Goal: Information Seeking & Learning: Learn about a topic

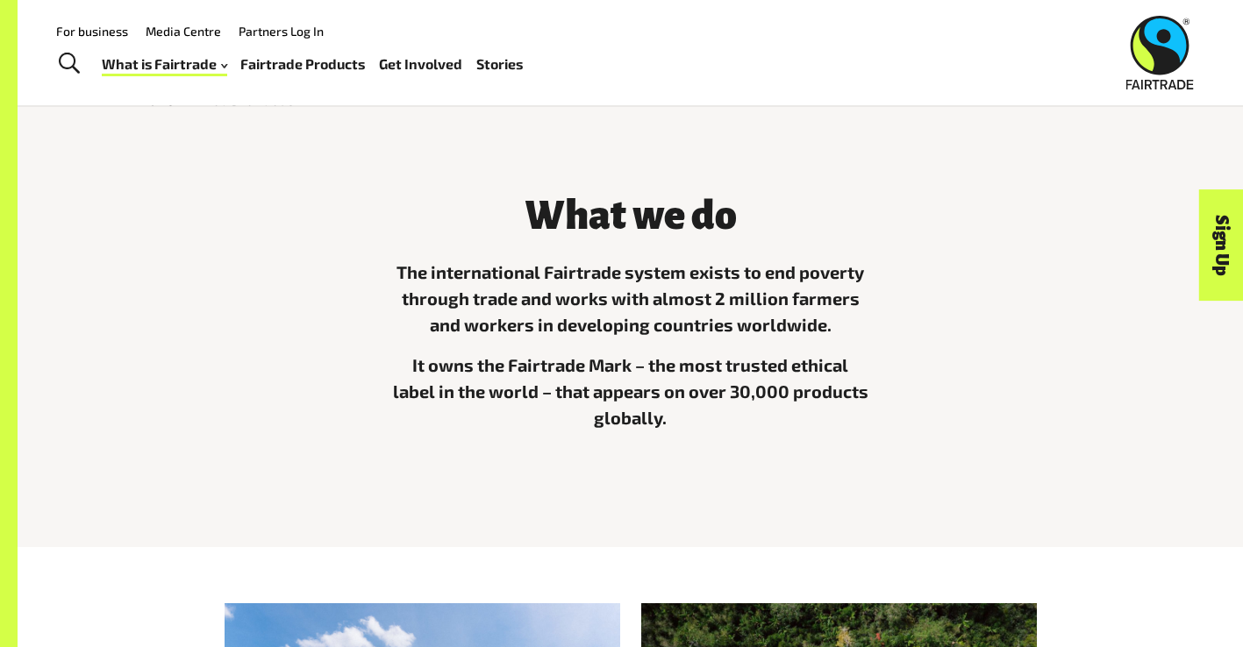
scroll to position [410, 0]
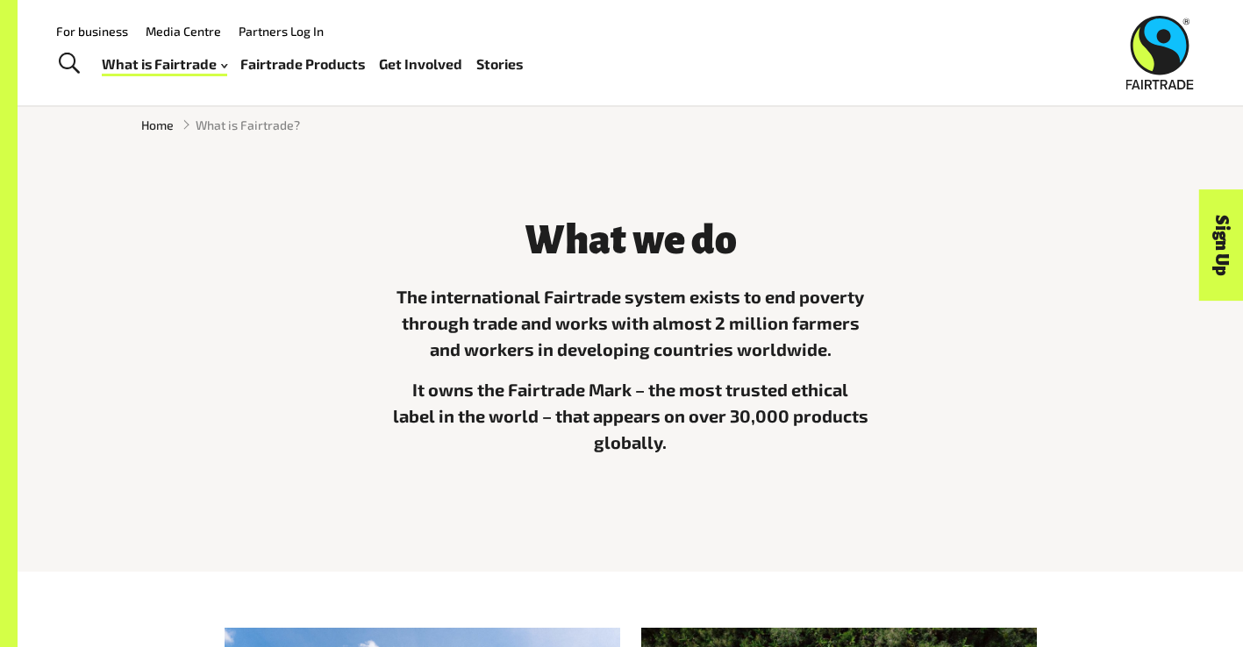
click at [792, 375] on div "The international Fairtrade system exists to end poverty through trade and work…" at bounding box center [630, 390] width 479 height 212
click at [791, 375] on div "The international Fairtrade system exists to end poverty through trade and work…" at bounding box center [630, 390] width 479 height 212
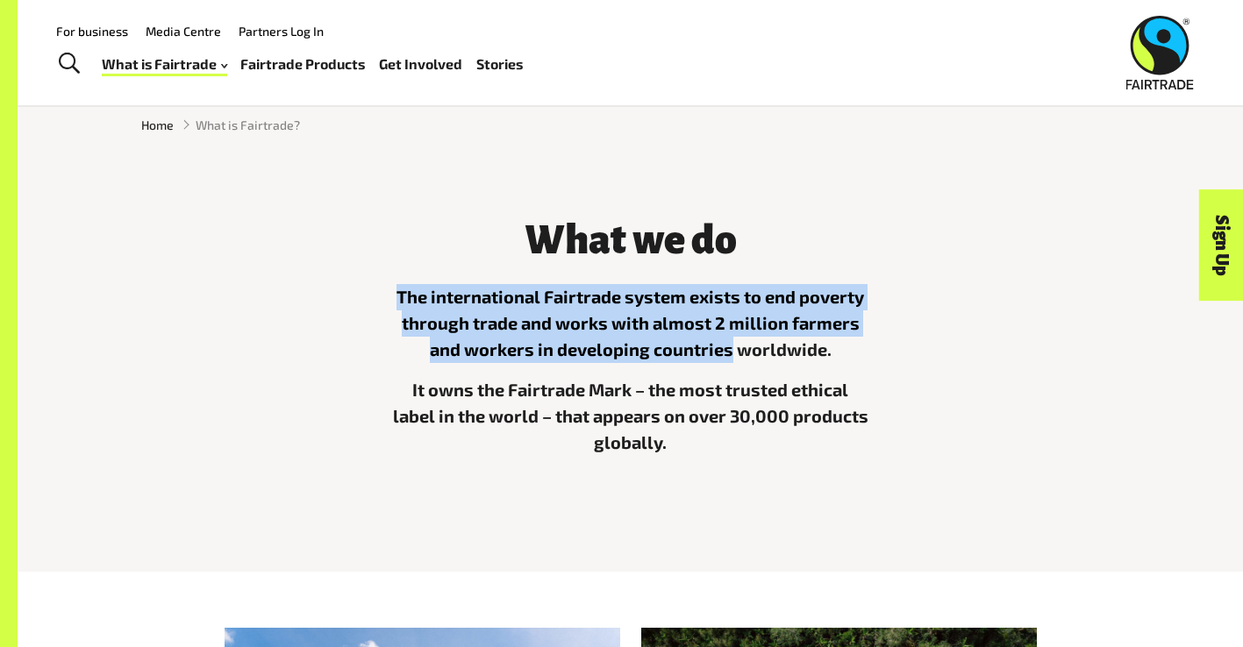
drag, startPoint x: 390, startPoint y: 298, endPoint x: 733, endPoint y: 356, distance: 347.7
click at [733, 356] on p "The international Fairtrade system exists to end poverty through trade and work…" at bounding box center [630, 323] width 479 height 79
click at [459, 362] on p "The international Fairtrade system exists to end poverty through trade and work…" at bounding box center [630, 323] width 479 height 79
drag, startPoint x: 399, startPoint y: 296, endPoint x: 886, endPoint y: 348, distance: 489.5
click at [886, 348] on div "What we do The international Fairtrade system exists to end poverty through tra…" at bounding box center [631, 353] width 1000 height 313
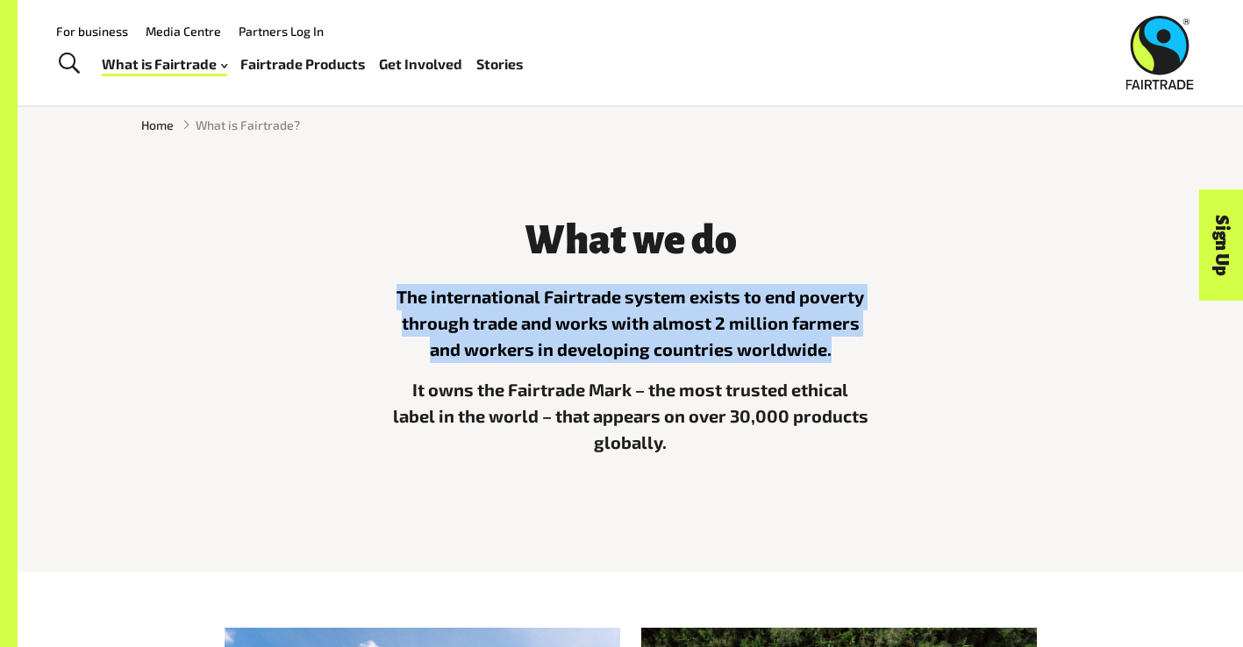
copy p "The international Fairtrade system exists to end poverty through trade and work…"
